Goal: Task Accomplishment & Management: Use online tool/utility

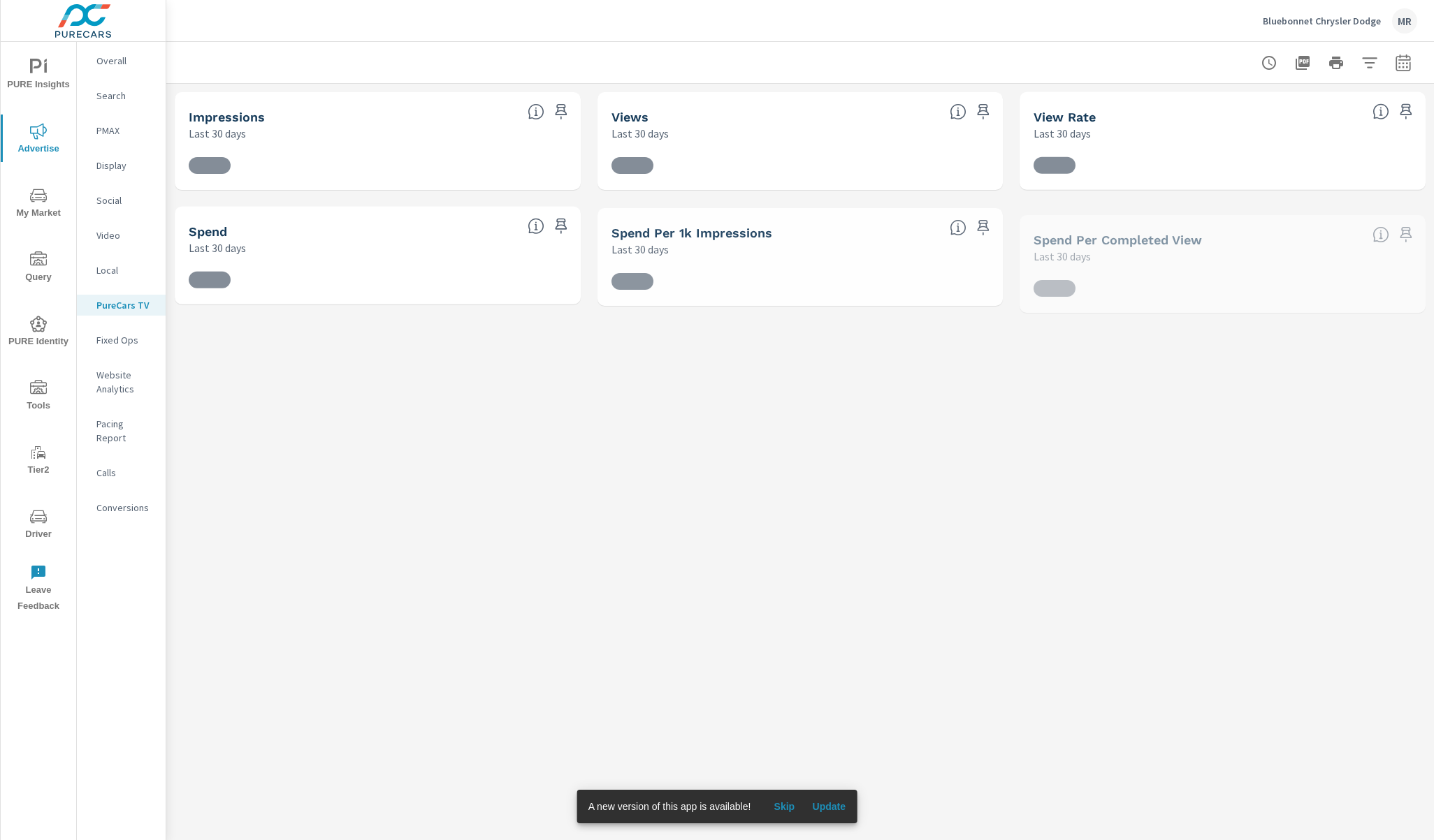
click at [827, 809] on span "Update" at bounding box center [828, 807] width 33 height 13
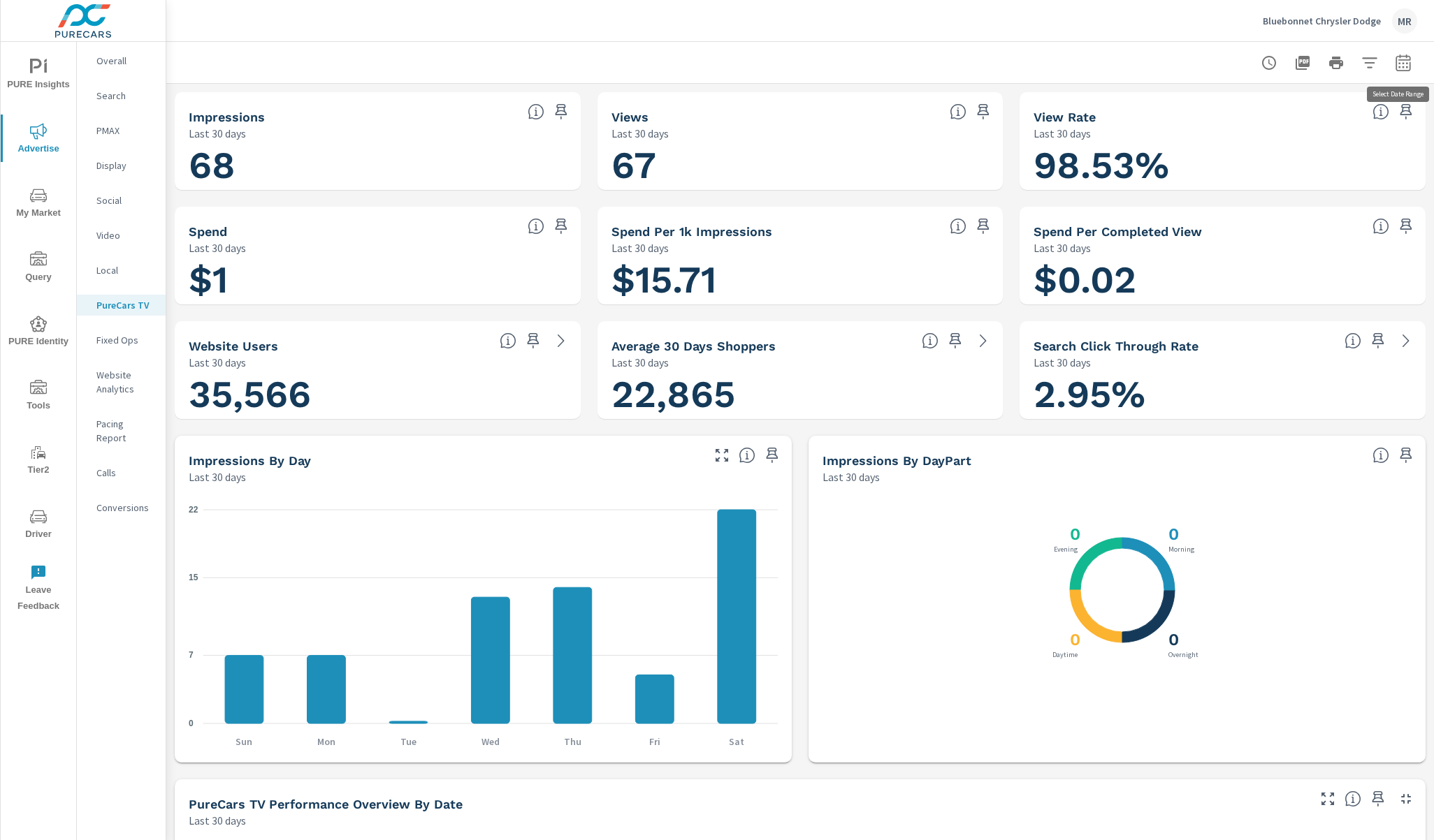
click at [1397, 61] on icon "button" at bounding box center [1403, 62] width 17 height 17
click at [1244, 120] on select "Custom [DATE] Last week Last 7 days Last 14 days Last 30 days Last 45 days Last…" at bounding box center [1291, 122] width 140 height 28
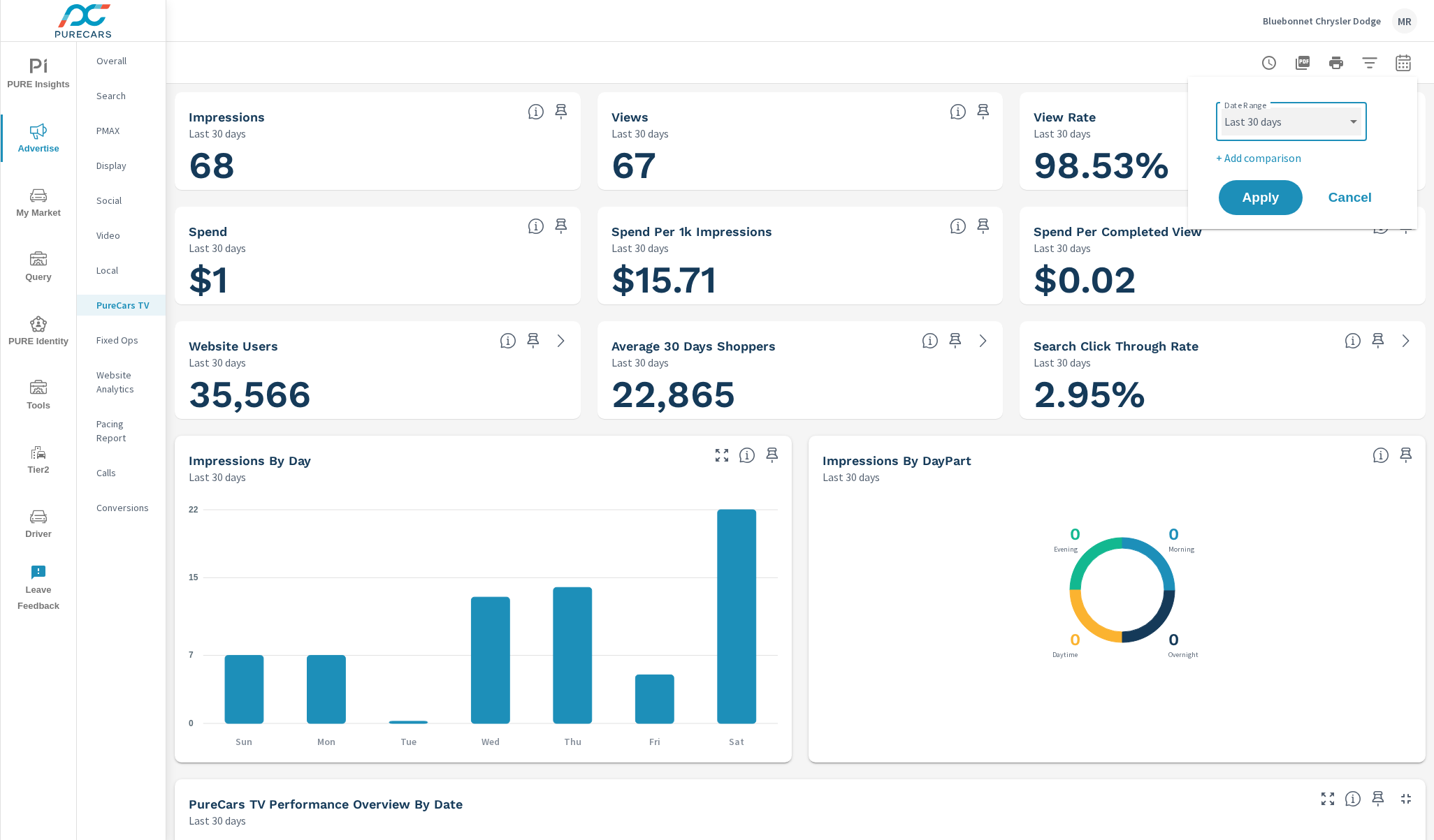
select select "Last 60 days"
click at [1221, 108] on select "Custom [DATE] Last week Last 7 days Last 14 days Last 30 days Last 45 days Last…" at bounding box center [1291, 122] width 140 height 28
click at [1251, 194] on span "Apply" at bounding box center [1260, 198] width 57 height 13
